Goal: Navigation & Orientation: Find specific page/section

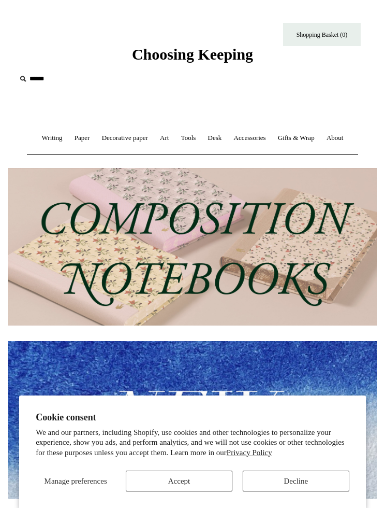
click at [308, 486] on button "Decline" at bounding box center [296, 480] width 107 height 21
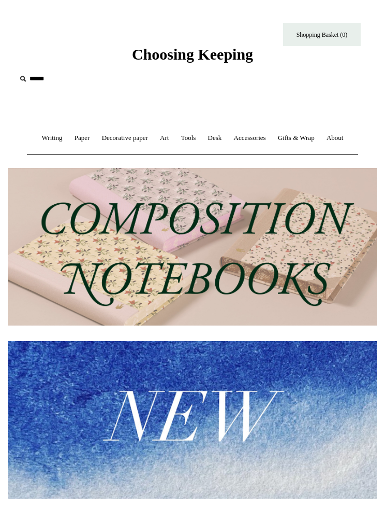
click at [40, 136] on link "Writing +" at bounding box center [52, 137] width 31 height 27
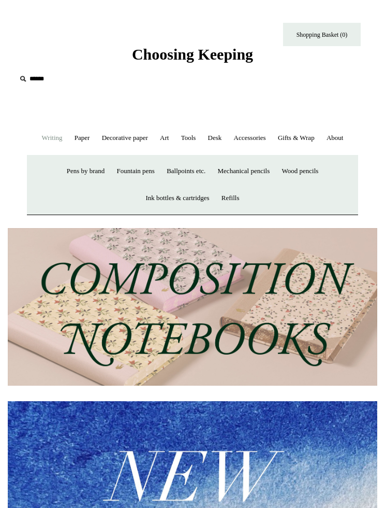
click at [83, 136] on link "Paper +" at bounding box center [82, 137] width 26 height 27
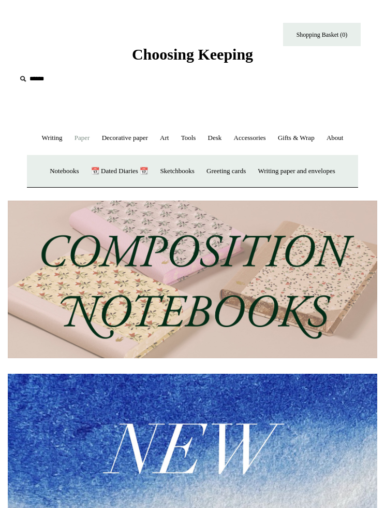
click at [227, 130] on link "Desk +" at bounding box center [215, 137] width 24 height 27
click at [79, 134] on link "Paper +" at bounding box center [82, 137] width 26 height 27
click at [115, 166] on link "📆 Dated Diaries 📆" at bounding box center [119, 171] width 67 height 27
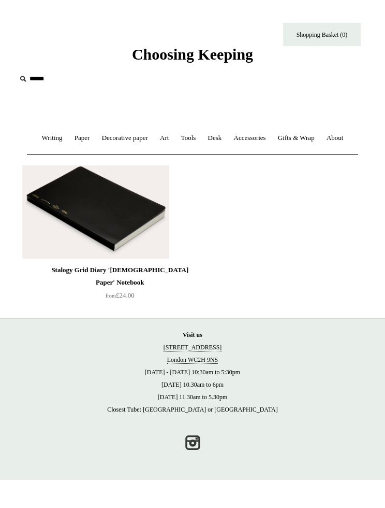
click at [304, 136] on link "Gifts & Wrap +" at bounding box center [296, 137] width 47 height 27
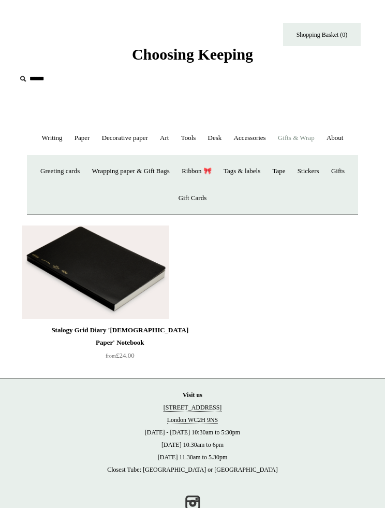
click at [326, 185] on link "Gifts +" at bounding box center [338, 171] width 24 height 27
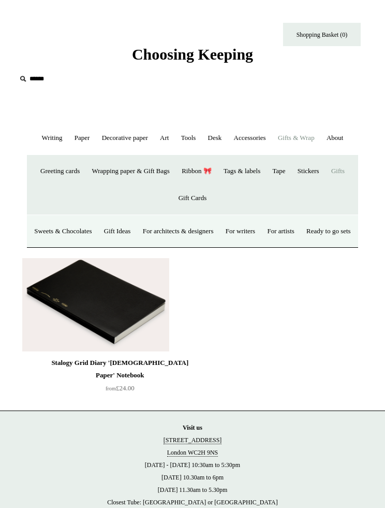
click at [261, 227] on link "For writers" at bounding box center [241, 231] width 40 height 27
click at [220, 136] on link "Desk +" at bounding box center [215, 137] width 24 height 27
